Goal: Transaction & Acquisition: Purchase product/service

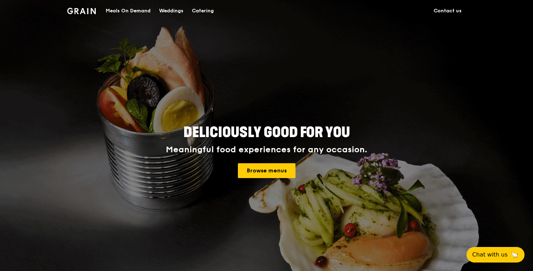
click at [122, 9] on div "Meals On Demand" at bounding box center [128, 10] width 45 height 21
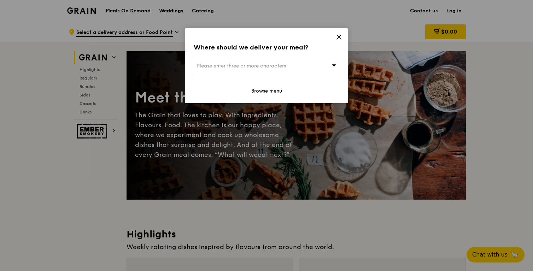
click at [313, 64] on div "Please enter three or more characters" at bounding box center [267, 66] width 146 height 16
click at [342, 35] on icon at bounding box center [339, 37] width 6 height 6
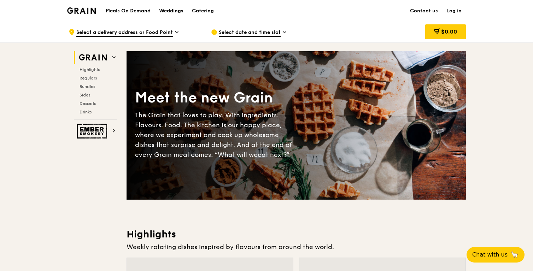
click at [76, 8] on img at bounding box center [81, 10] width 29 height 6
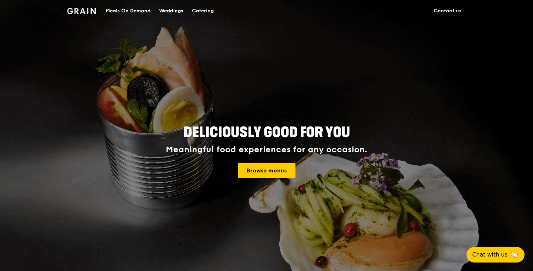
click at [203, 12] on div "Catering" at bounding box center [203, 10] width 22 height 21
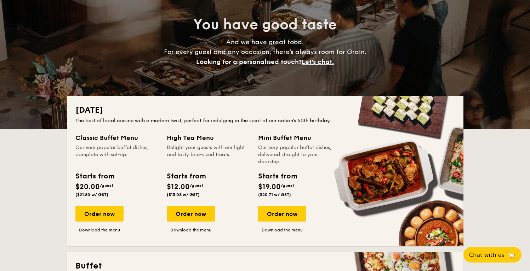
scroll to position [71, 0]
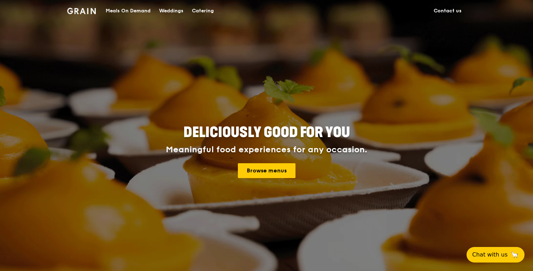
click at [120, 10] on div "Meals On Demand" at bounding box center [128, 10] width 45 height 21
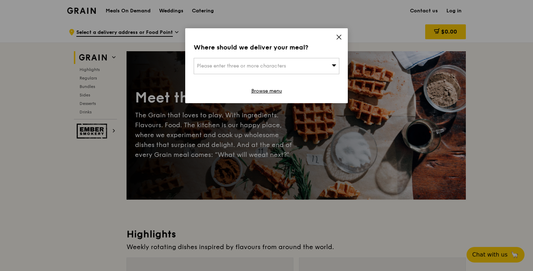
click at [316, 65] on div "Please enter three or more characters" at bounding box center [267, 66] width 146 height 16
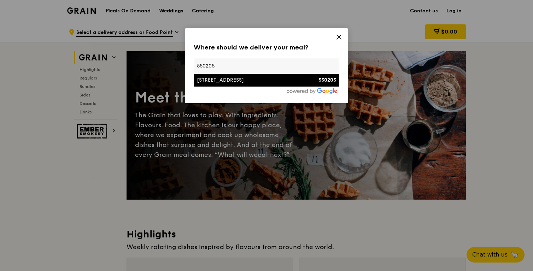
type input "550205"
click at [288, 78] on div "[STREET_ADDRESS]" at bounding box center [249, 80] width 105 height 7
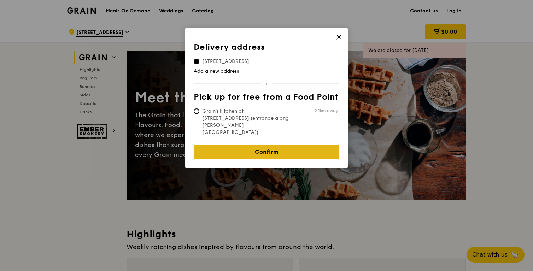
click at [304, 145] on link "Confirm" at bounding box center [267, 152] width 146 height 15
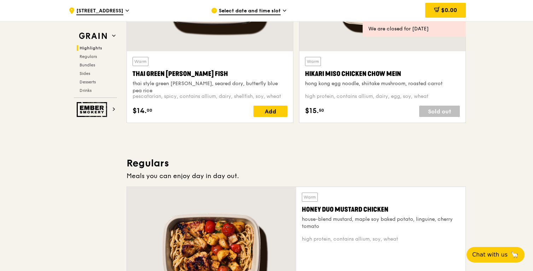
scroll to position [421, 0]
